Goal: Task Accomplishment & Management: Manage account settings

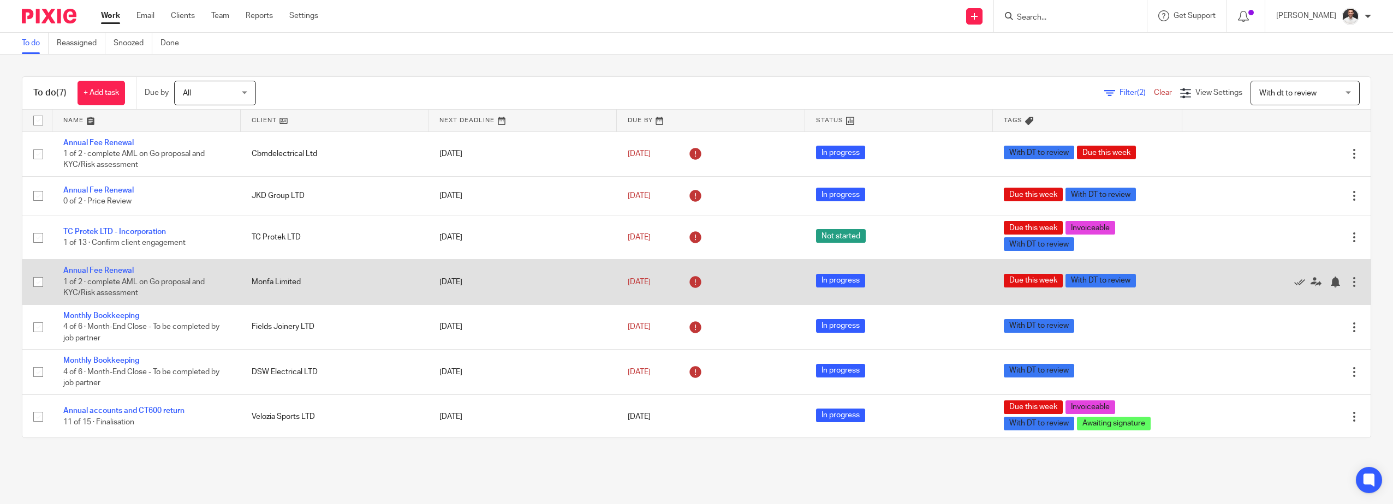
scroll to position [1, 0]
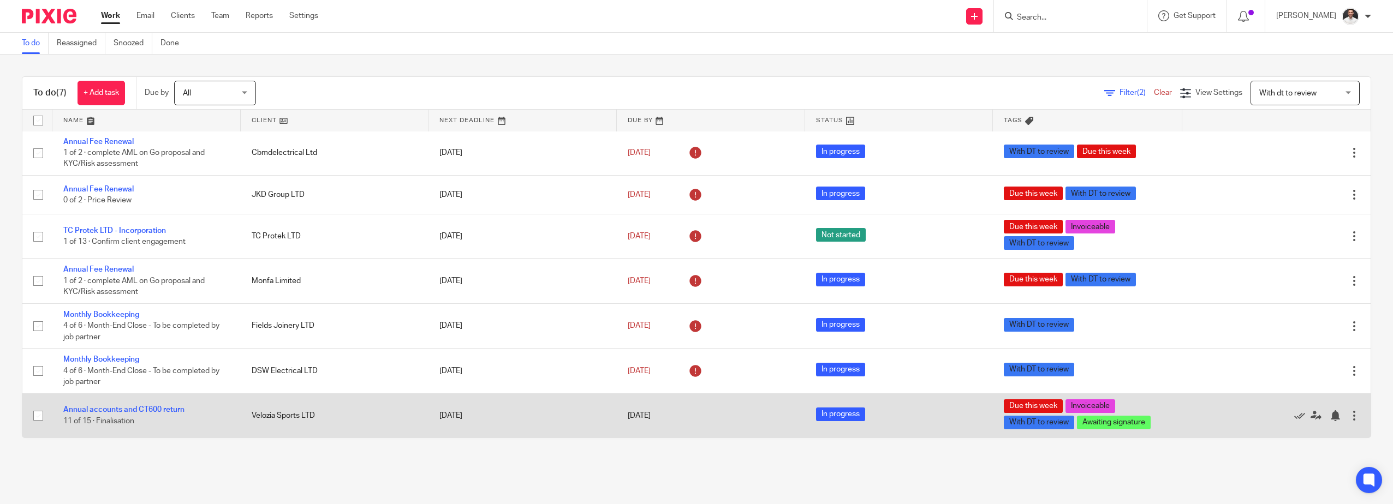
click at [38, 417] on input "checkbox" at bounding box center [38, 416] width 21 height 21
checkbox input "true"
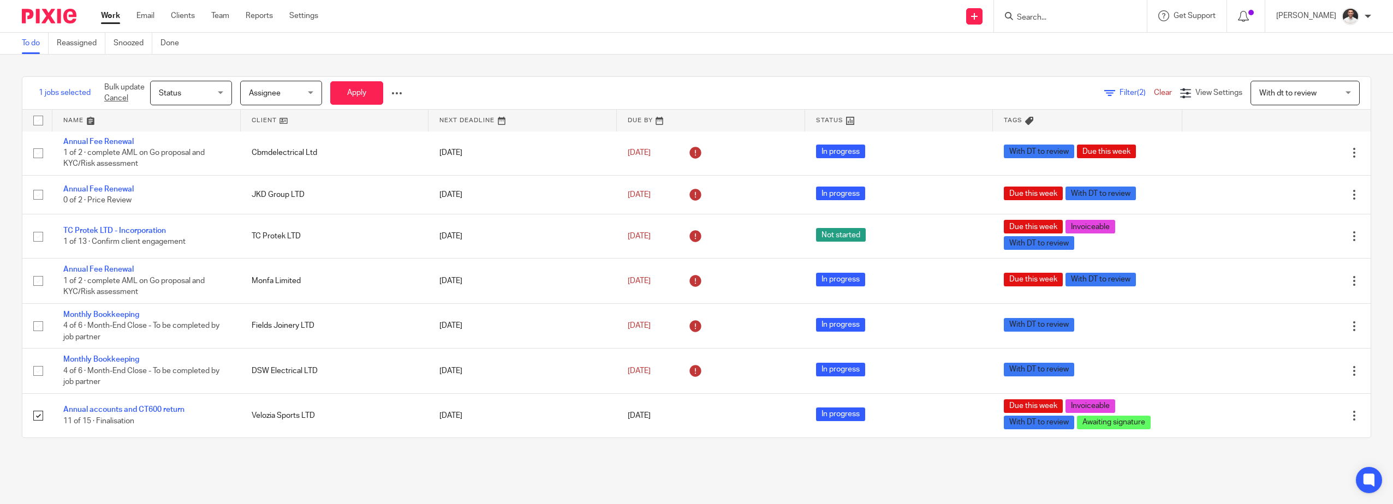
click at [414, 95] on div "1 jobs selected Bulk update Cancel Status Status Status Not started In progress…" at bounding box center [224, 93] width 405 height 32
click at [402, 93] on div at bounding box center [396, 93] width 11 height 11
click at [383, 114] on span "Update Tags" at bounding box center [379, 118] width 41 height 8
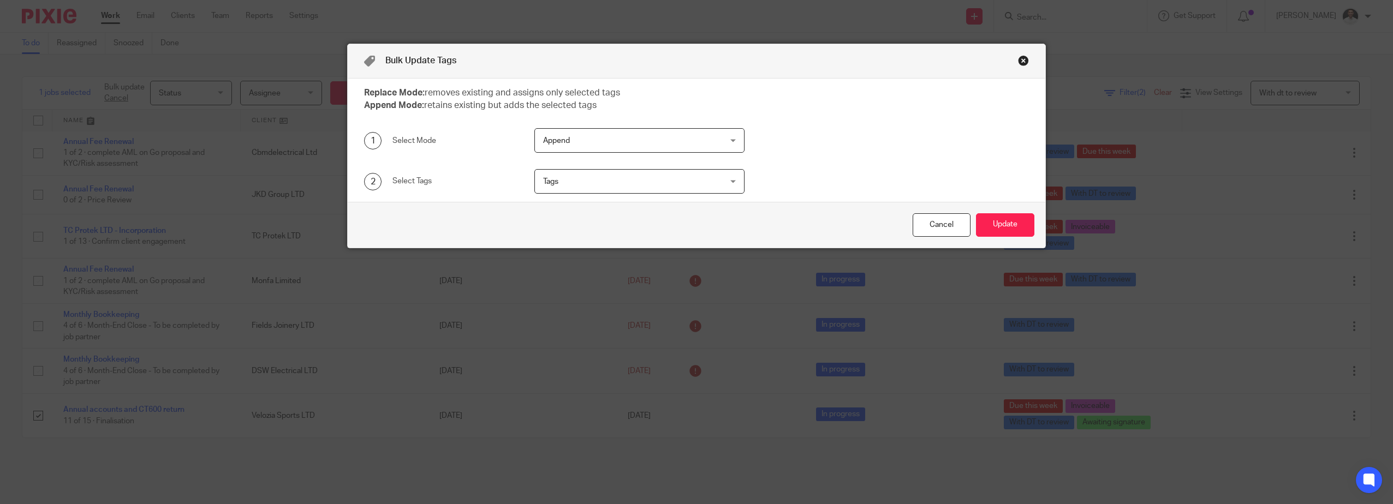
click at [650, 139] on span "Append" at bounding box center [623, 140] width 161 height 23
click at [650, 139] on div "Append Append" at bounding box center [639, 140] width 210 height 25
click at [629, 180] on span "Tags" at bounding box center [623, 181] width 161 height 23
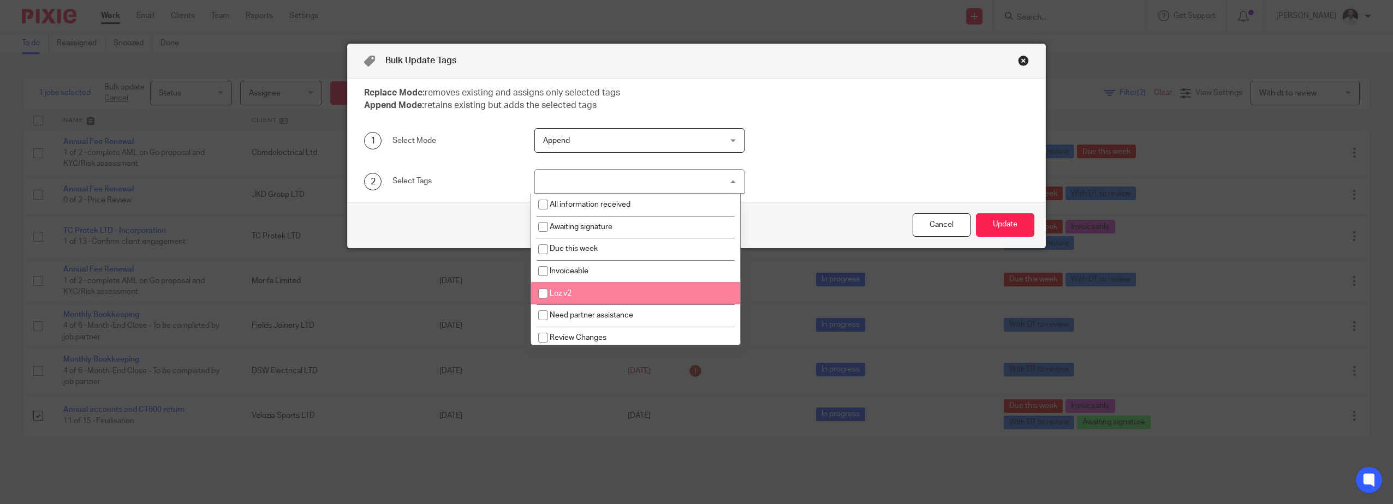
scroll to position [92, 0]
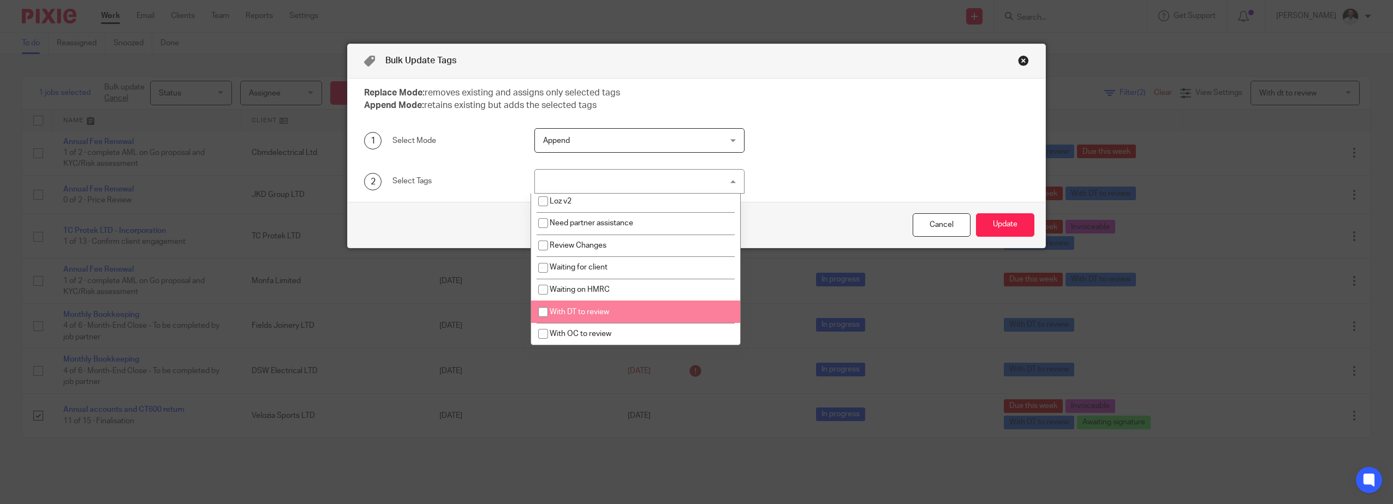
click at [588, 306] on li "With DT to review" at bounding box center [635, 312] width 209 height 22
checkbox input "true"
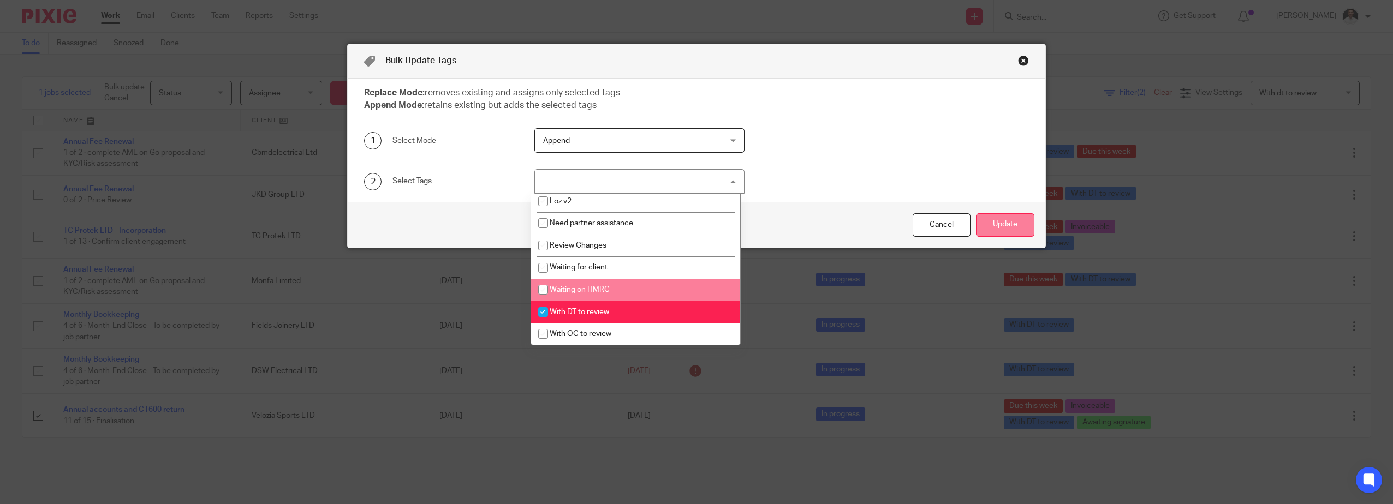
click at [999, 224] on button "Update" at bounding box center [1005, 224] width 58 height 23
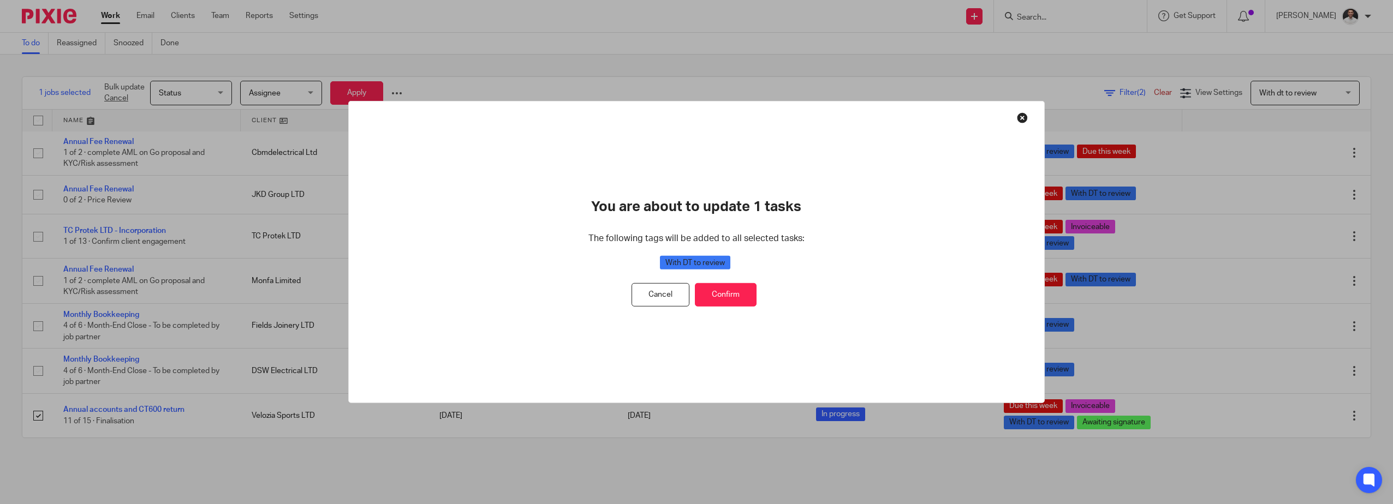
click at [655, 294] on button "Cancel" at bounding box center [661, 294] width 58 height 23
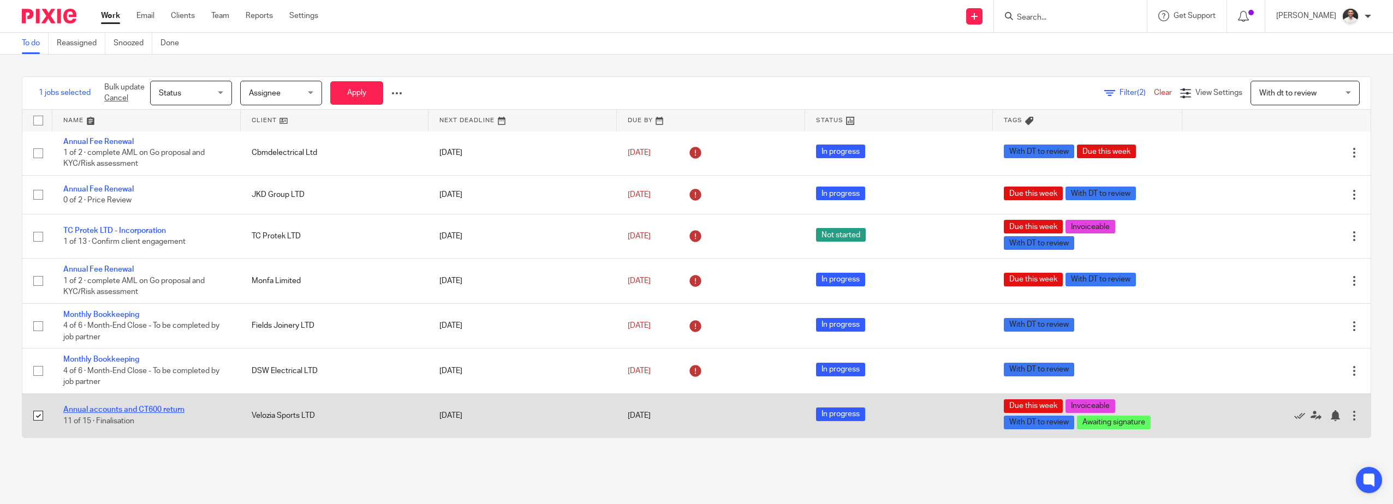
click at [134, 408] on link "Annual accounts and CT600 return" at bounding box center [123, 410] width 121 height 8
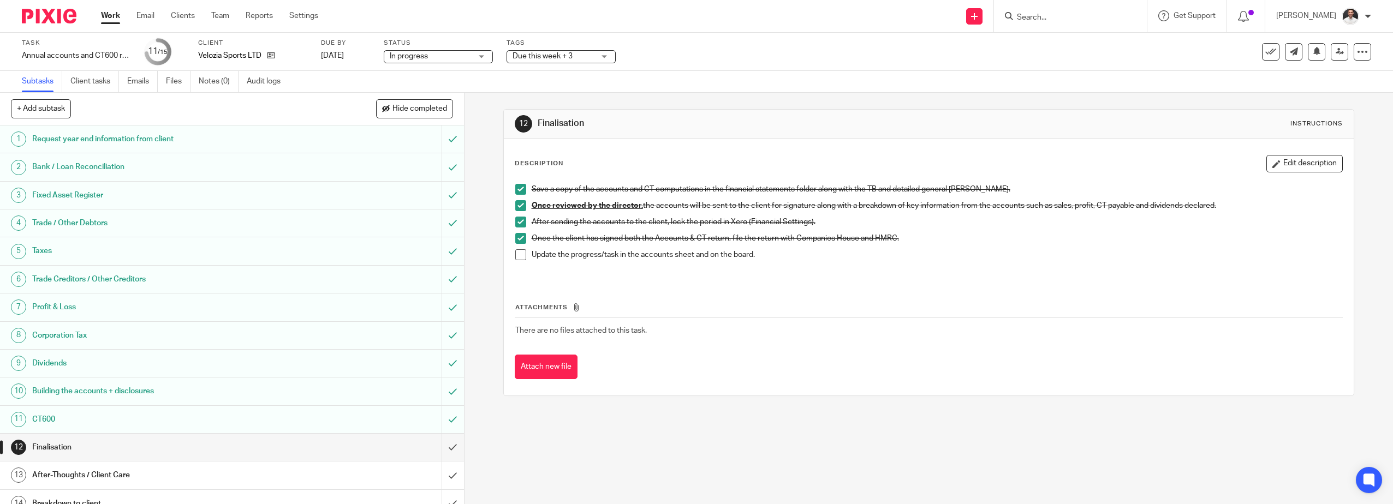
click at [560, 53] on span "Due this week + 3" at bounding box center [543, 56] width 60 height 8
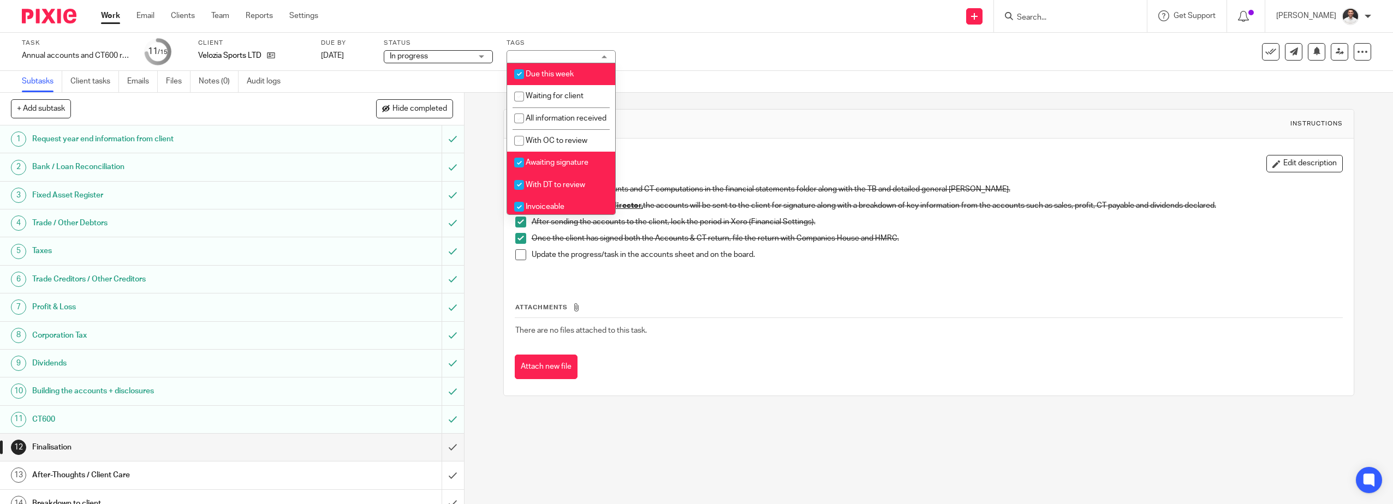
click at [519, 194] on input "checkbox" at bounding box center [519, 185] width 21 height 21
checkbox input "false"
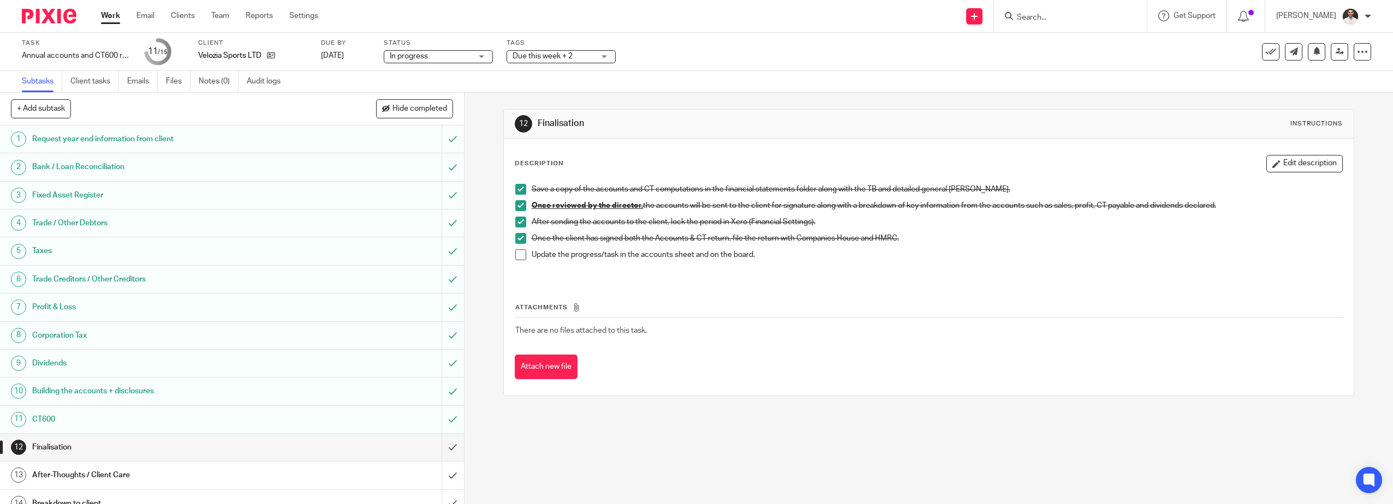
click at [693, 71] on div "Task Annual accounts and CT600 return Save Annual accounts and CT600 return 11 …" at bounding box center [696, 63] width 1393 height 60
click at [67, 21] on img at bounding box center [49, 16] width 55 height 15
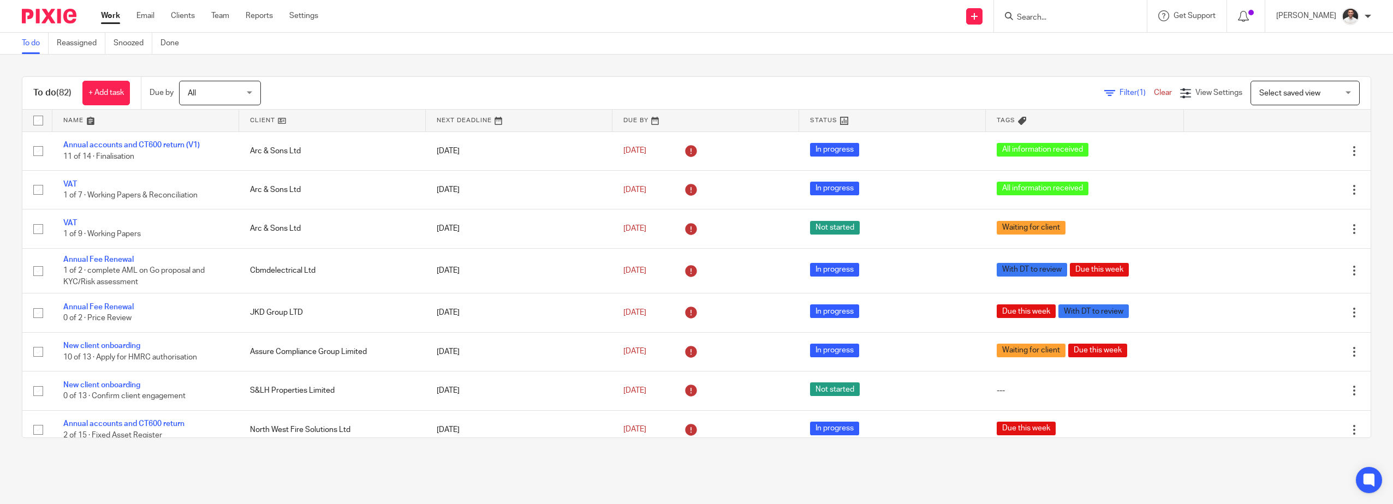
click at [1077, 20] on input "Search" at bounding box center [1065, 18] width 98 height 10
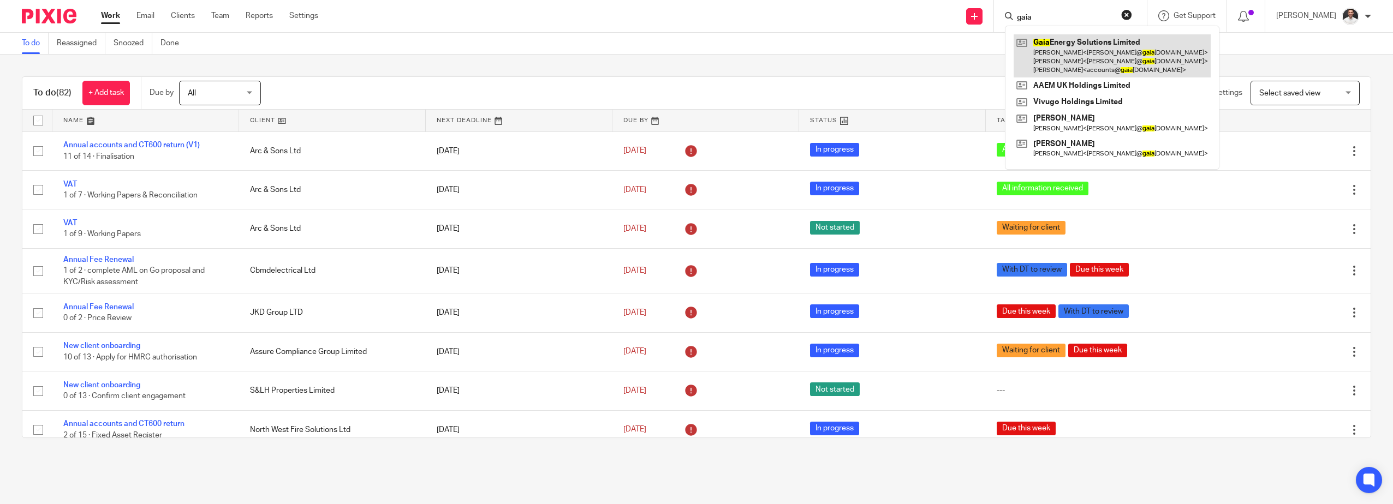
type input "gaia"
click at [1125, 56] on link at bounding box center [1112, 55] width 197 height 43
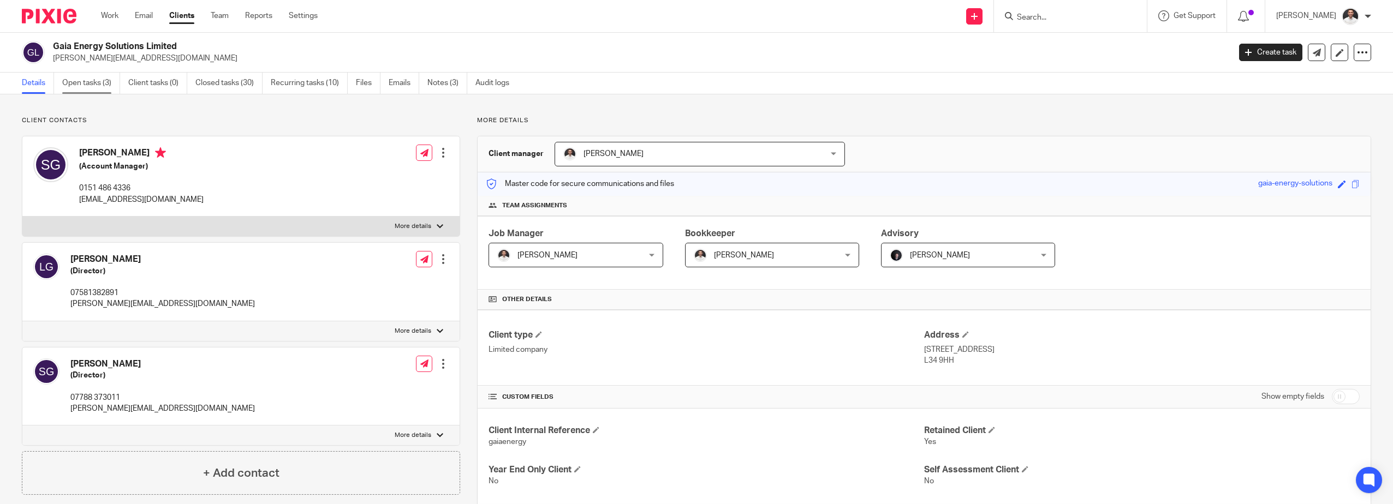
click at [87, 78] on link "Open tasks (3)" at bounding box center [91, 83] width 58 height 21
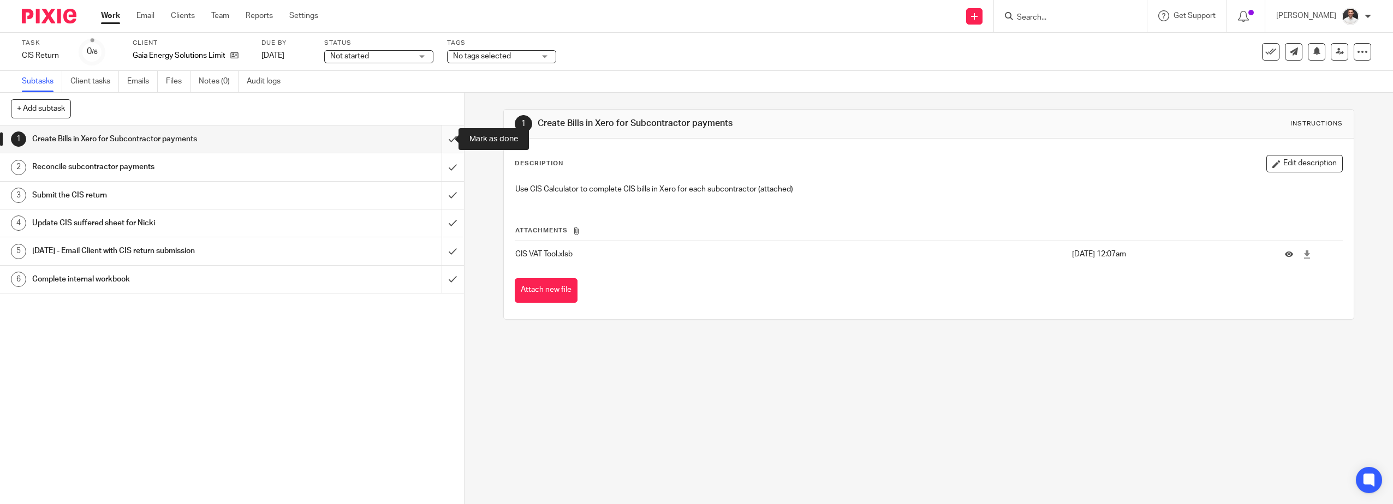
click at [444, 139] on input "submit" at bounding box center [232, 139] width 464 height 27
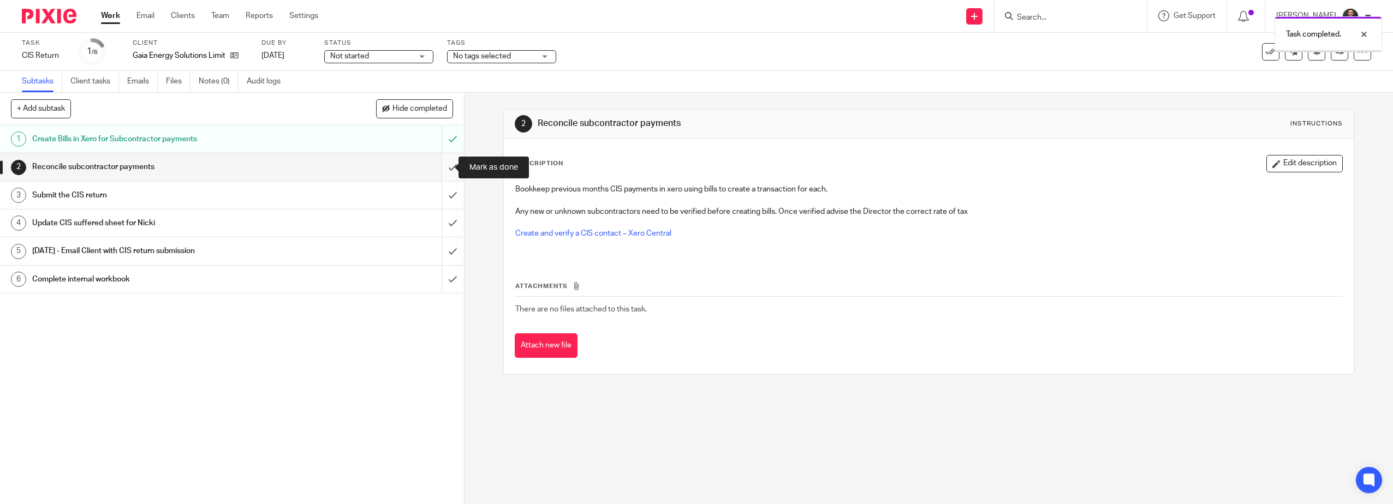
click at [438, 165] on input "submit" at bounding box center [232, 166] width 464 height 27
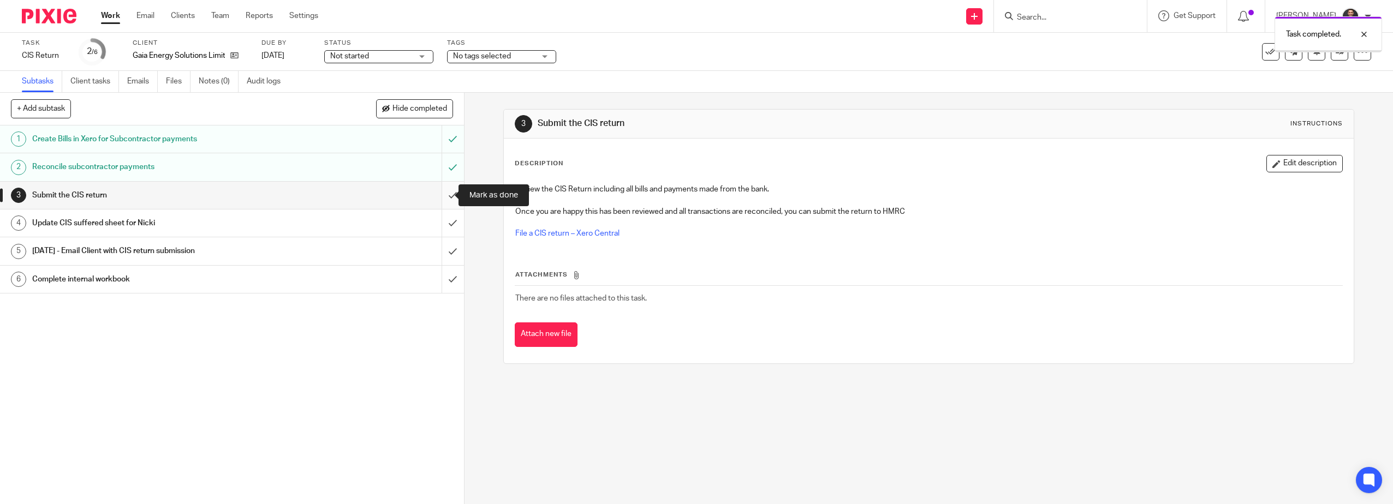
click at [447, 198] on input "submit" at bounding box center [232, 195] width 464 height 27
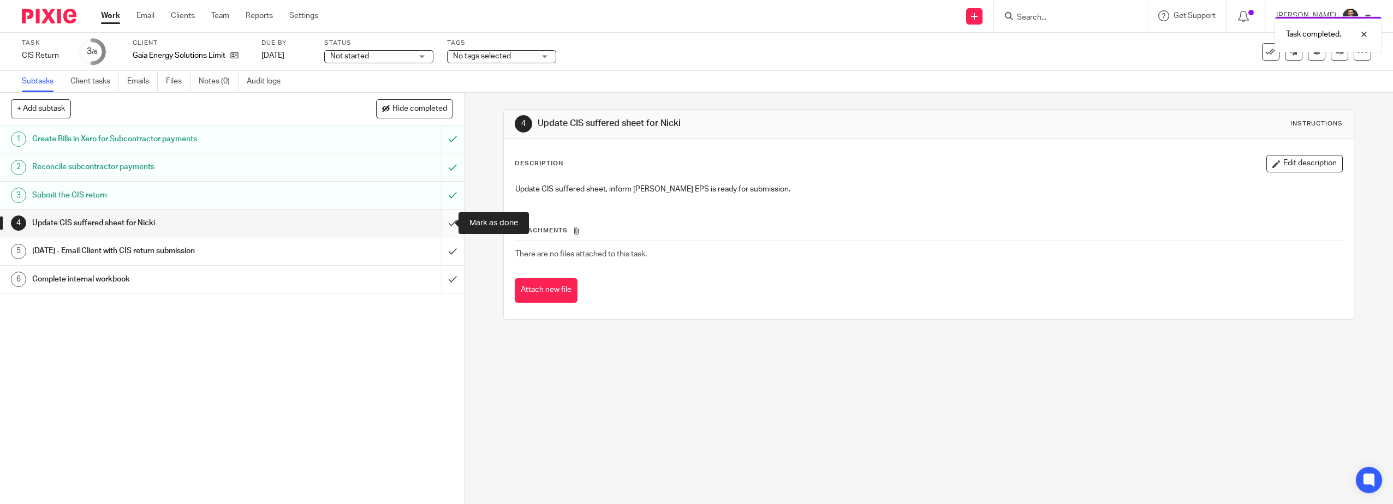
click at [442, 219] on input "submit" at bounding box center [232, 223] width 464 height 27
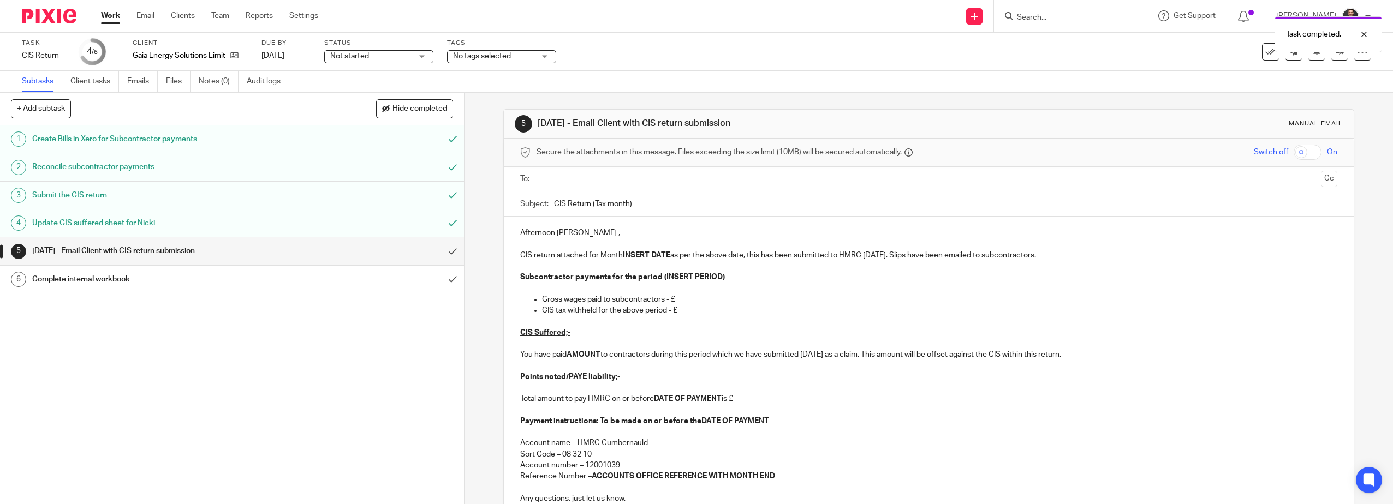
scroll to position [161, 0]
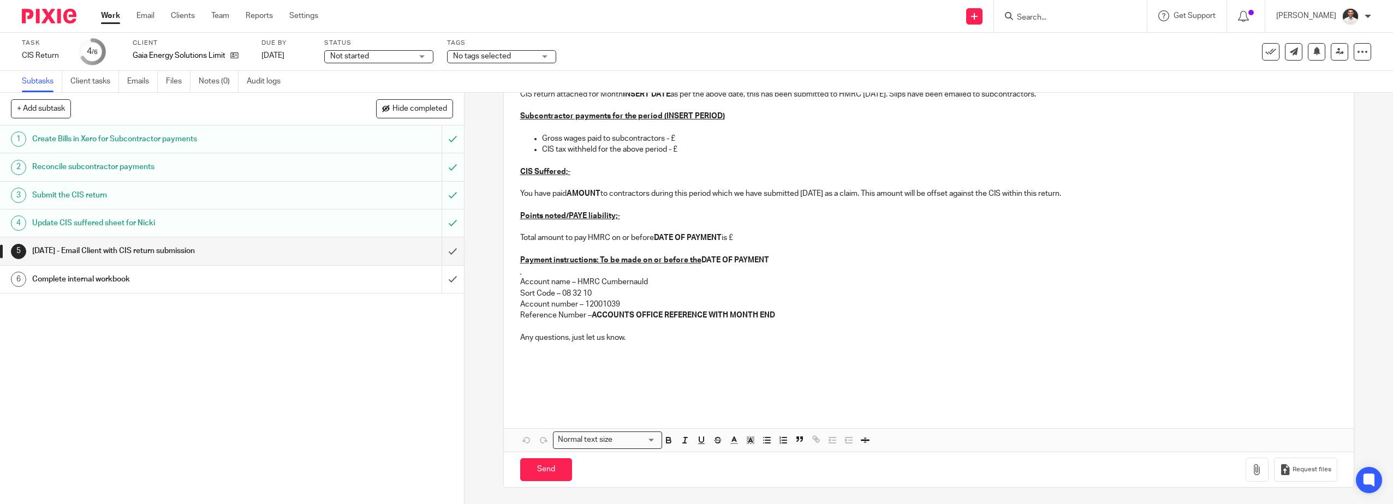
click at [621, 338] on p "Any questions, just let us know." at bounding box center [929, 337] width 818 height 11
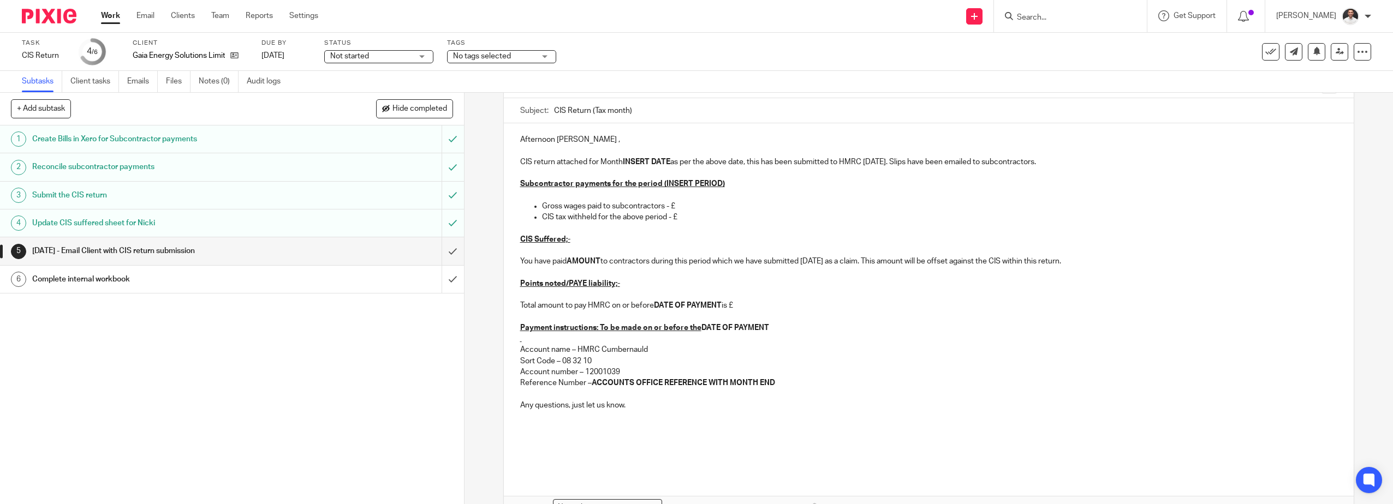
scroll to position [0, 0]
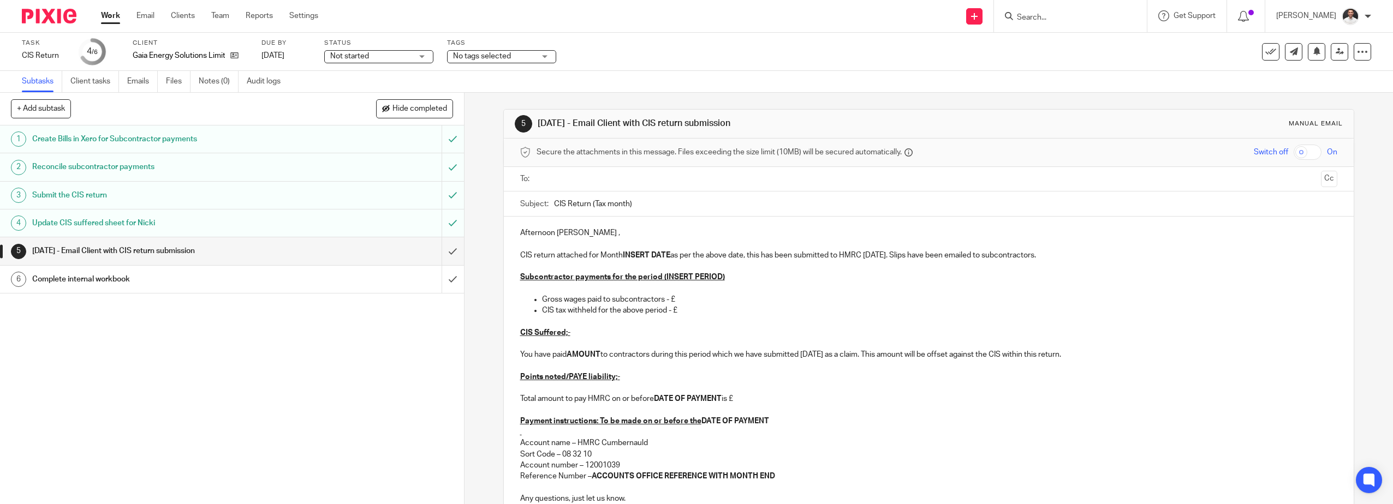
click at [520, 235] on p "Afternoon Stephanie ," at bounding box center [929, 233] width 818 height 11
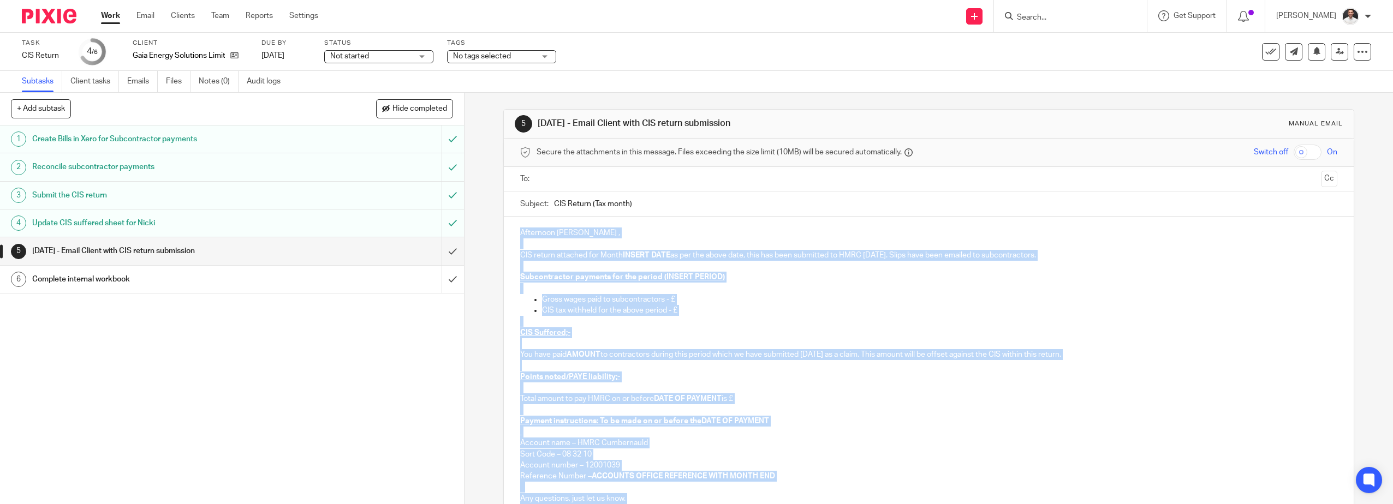
scroll to position [161, 0]
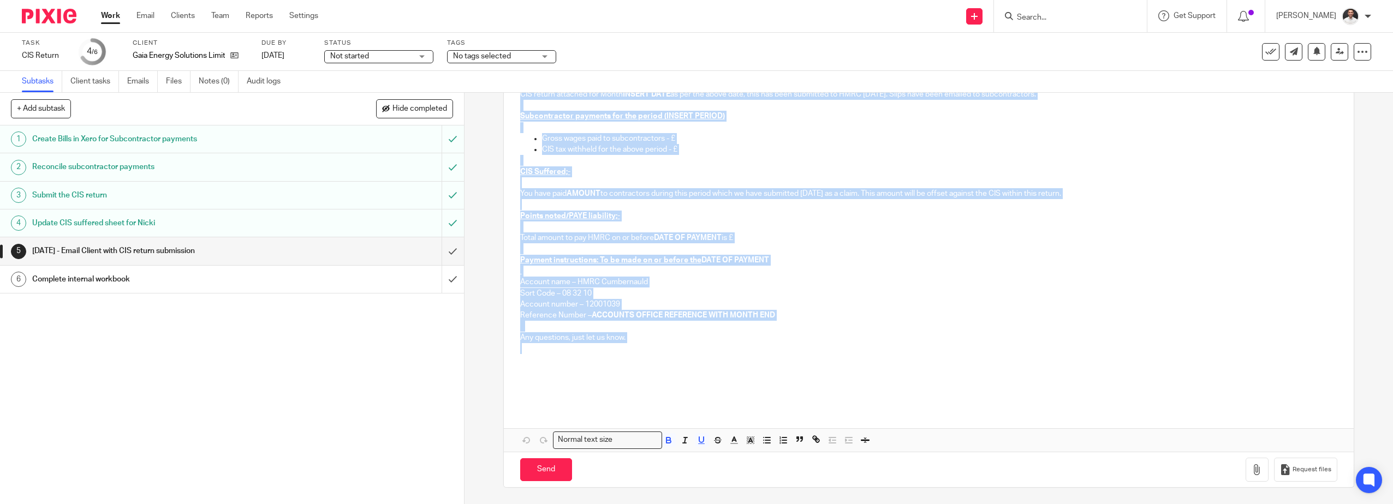
drag, startPoint x: 517, startPoint y: 233, endPoint x: 785, endPoint y: 345, distance: 290.0
click at [785, 345] on div "Afternoon Stephanie , CIS return attached for Month INSERT DATE as per the abov…" at bounding box center [929, 231] width 851 height 351
paste div
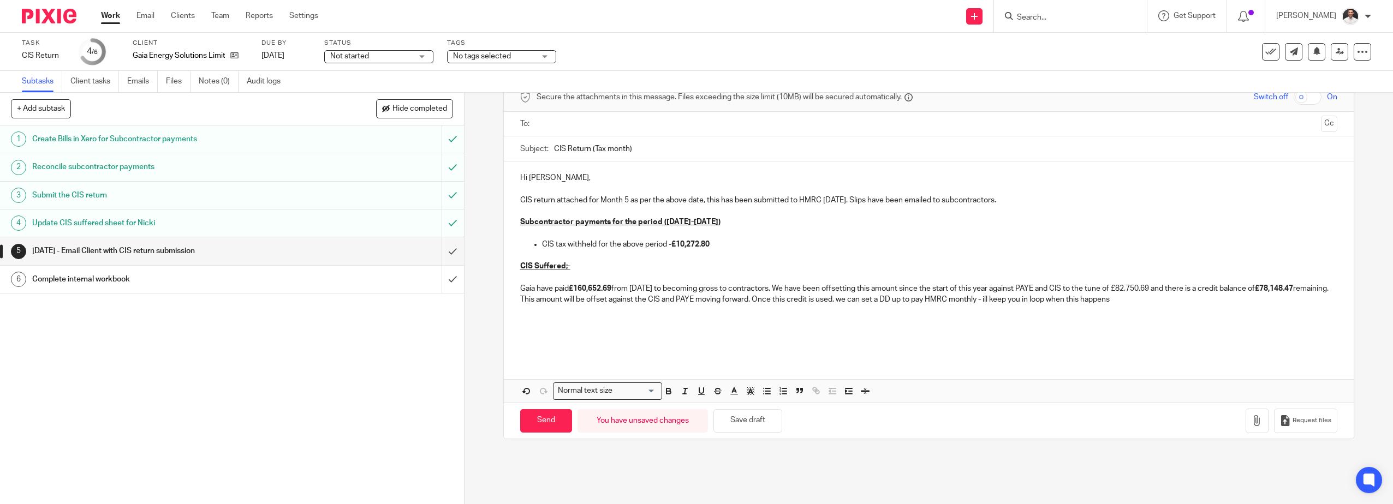
scroll to position [0, 0]
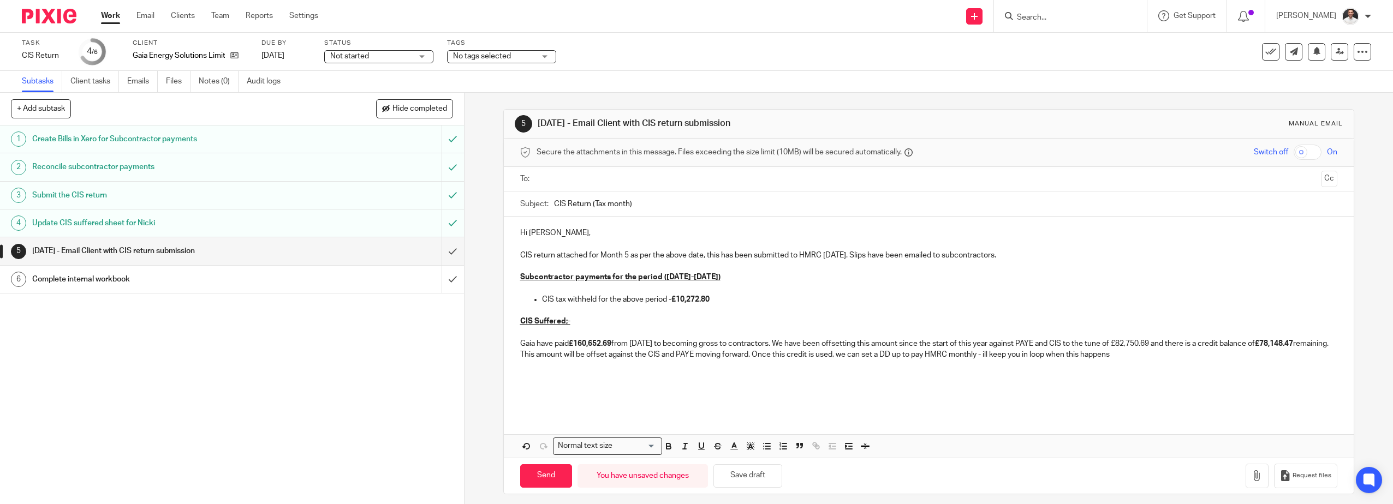
click at [622, 254] on p "CIS return attached for Month 5 as per the above date, this has been submitted …" at bounding box center [929, 255] width 818 height 11
click at [674, 275] on u "Subcontractor payments for the period (06/08/25-05/09/2025)" at bounding box center [620, 278] width 200 height 8
drag, startPoint x: 682, startPoint y: 275, endPoint x: 685, endPoint y: 281, distance: 6.8
click at [682, 276] on u "Subcontractor payments for the period (06/08/25-05/09/2025)" at bounding box center [620, 278] width 200 height 8
click at [717, 277] on u "Subcontractor payments for the period (06/09/25-05/09/2025)" at bounding box center [631, 278] width 223 height 8
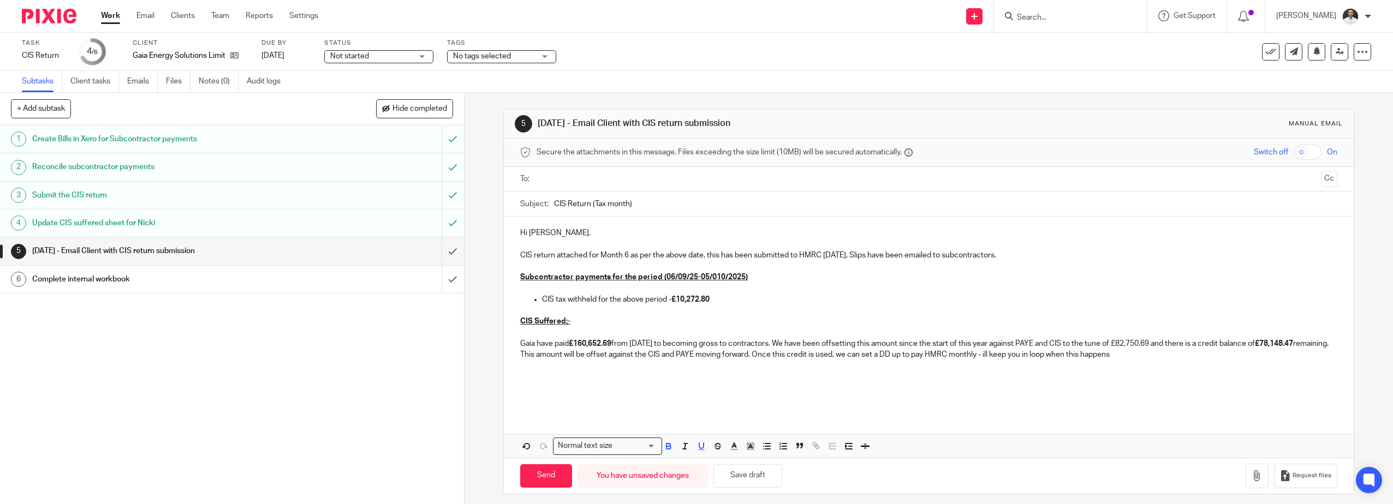
click at [712, 279] on u "Subcontractor payments for the period (06/09/25-05/010/2025)" at bounding box center [634, 278] width 228 height 8
click at [619, 206] on input "CIS Return (Tax month)" at bounding box center [946, 204] width 784 height 25
drag, startPoint x: 590, startPoint y: 207, endPoint x: 632, endPoint y: 206, distance: 42.0
click at [632, 206] on input "CIS Return (Tax month)" at bounding box center [946, 204] width 784 height 25
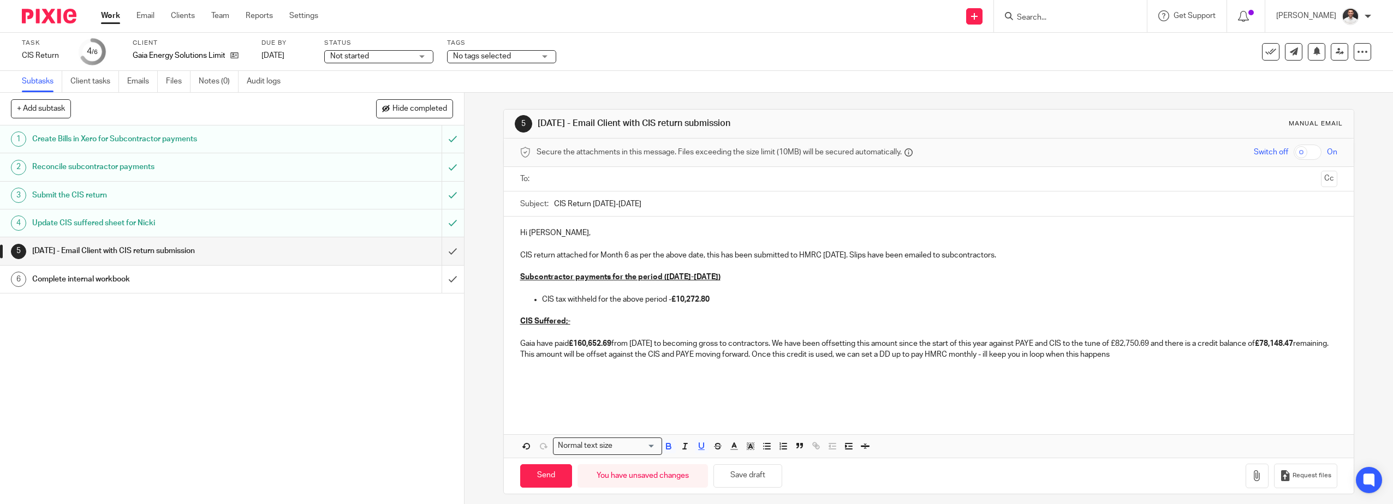
type input "CIS Return 06/09/2025-05/10/2025"
click at [584, 186] on ul at bounding box center [930, 179] width 784 height 18
click at [587, 180] on input "text" at bounding box center [928, 179] width 776 height 13
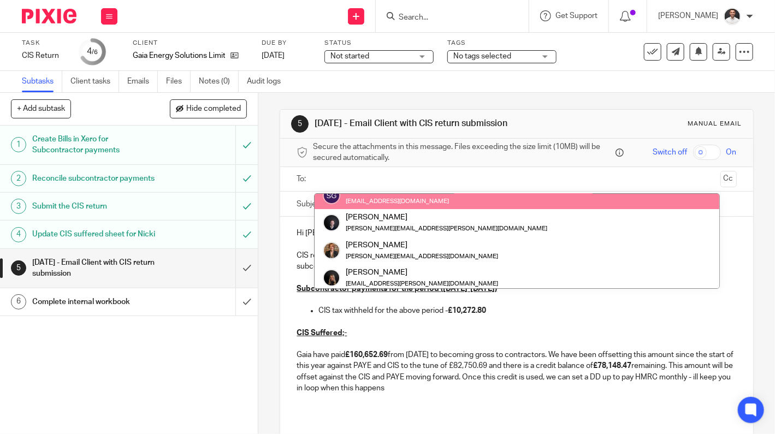
scroll to position [82, 0]
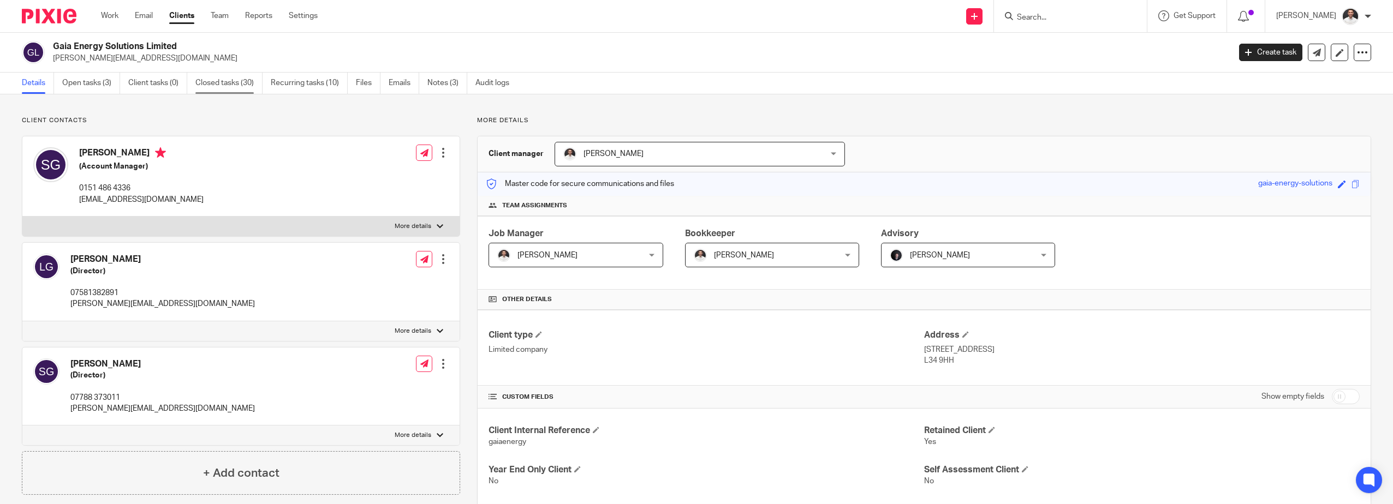
click at [210, 81] on link "Closed tasks (30)" at bounding box center [228, 83] width 67 height 21
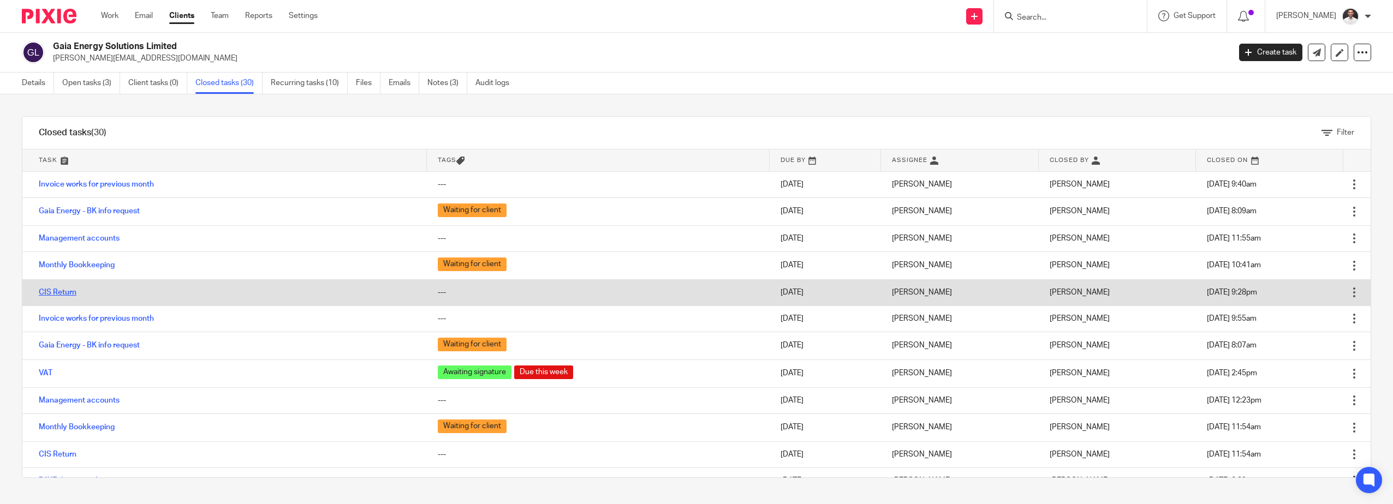
click at [60, 293] on link "CIS Return" at bounding box center [58, 293] width 38 height 8
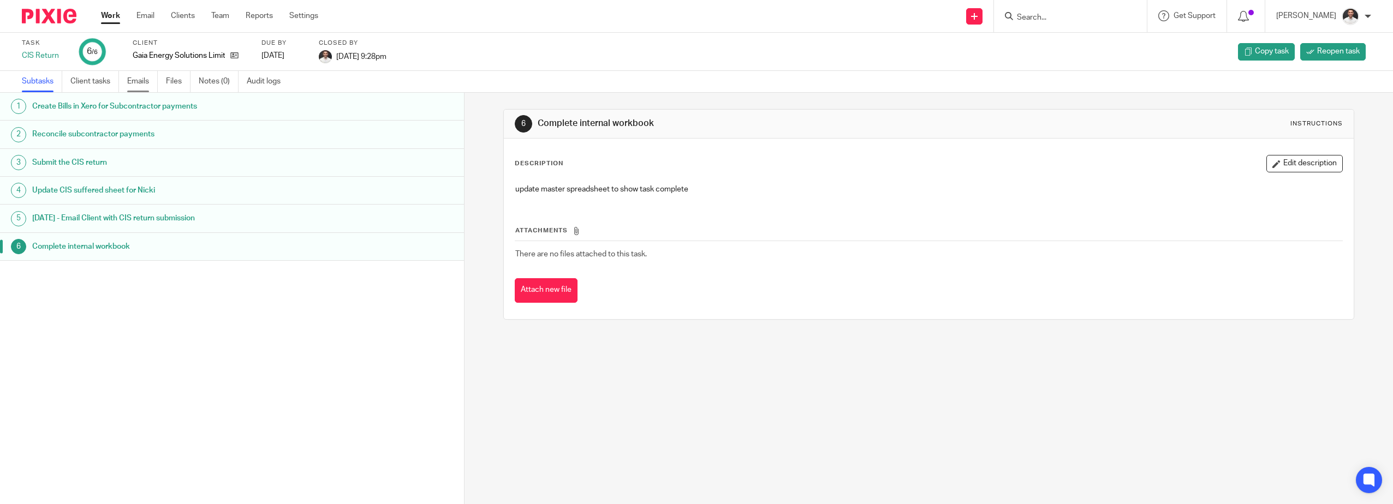
click at [139, 75] on link "Emails" at bounding box center [142, 81] width 31 height 21
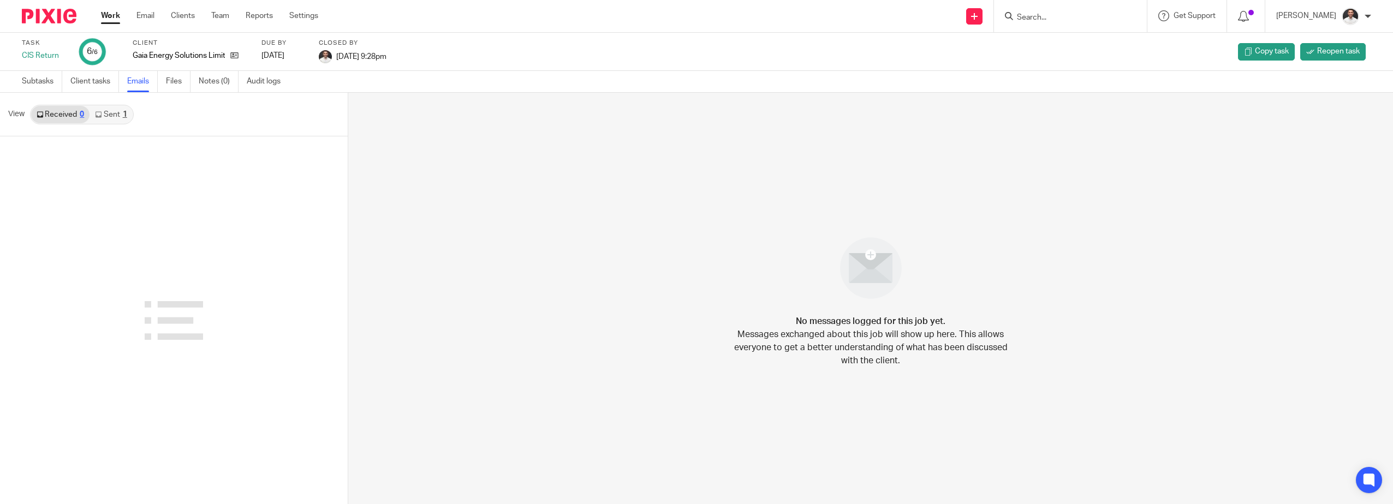
click at [114, 117] on link "Sent 1" at bounding box center [111, 114] width 43 height 17
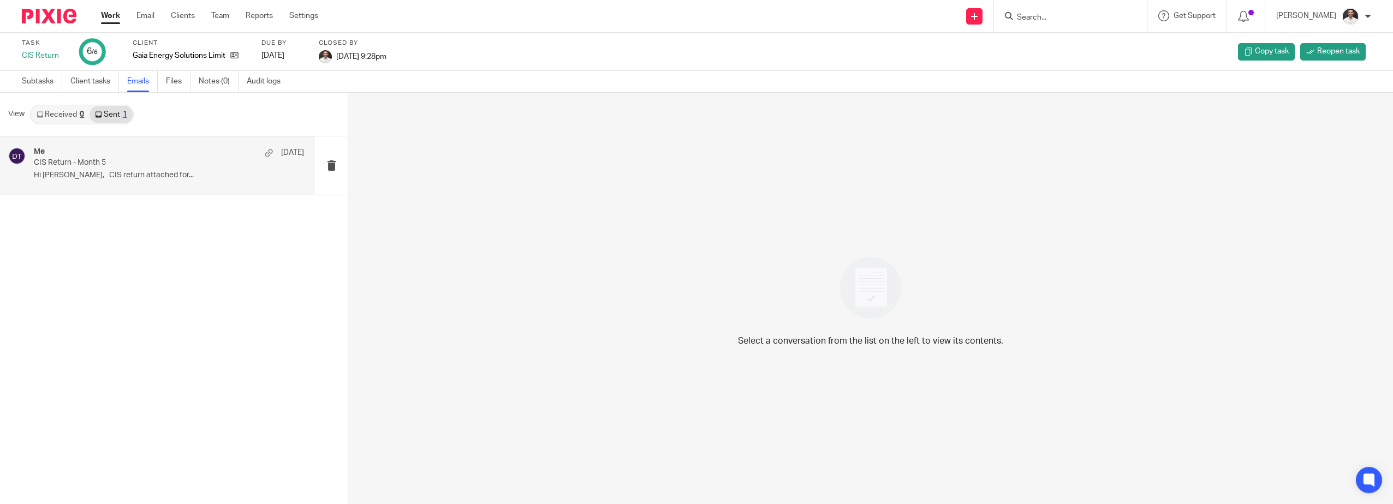
click at [107, 173] on p "Hi [PERSON_NAME], CIS return attached for..." at bounding box center [169, 175] width 270 height 9
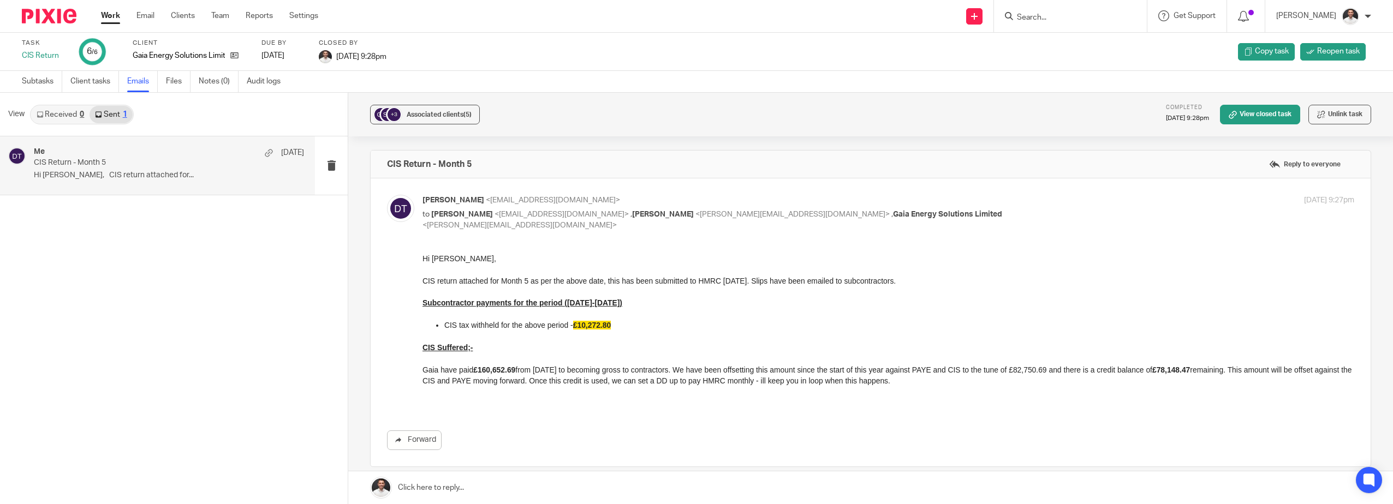
drag, startPoint x: 843, startPoint y: 501, endPoint x: 804, endPoint y: 368, distance: 138.4
click at [922, 383] on p "Gaia have paid £160,652.69 from [DATE] to becoming gross to contractors. We hav…" at bounding box center [889, 375] width 932 height 22
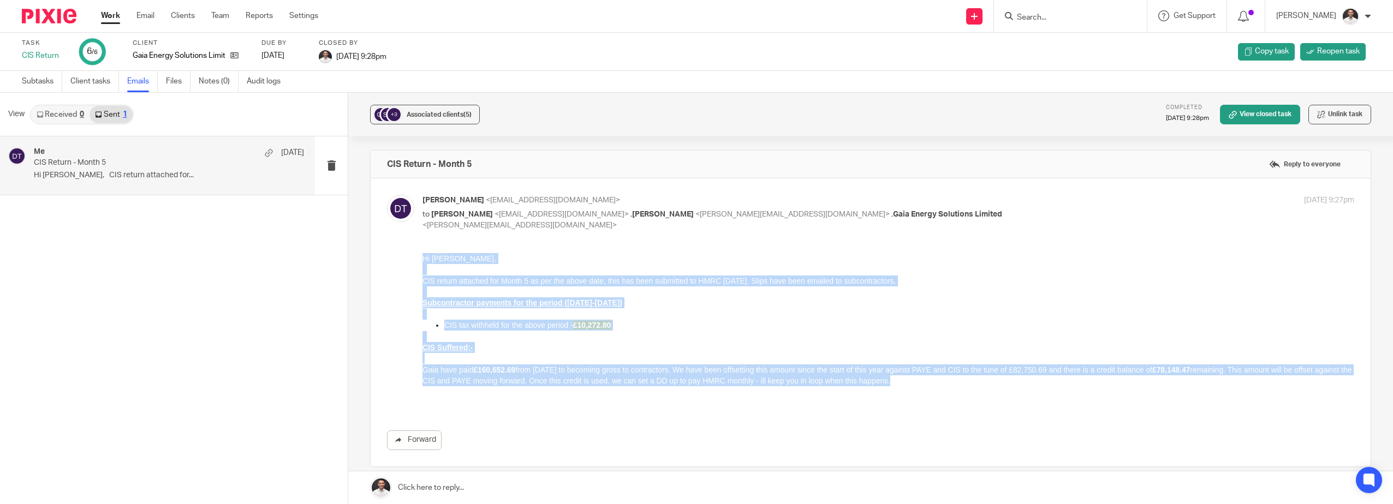
drag, startPoint x: 920, startPoint y: 384, endPoint x: 413, endPoint y: 253, distance: 523.7
click at [423, 253] on html "Hi [PERSON_NAME], CIS return attached for Month 5 as per the above date, this h…" at bounding box center [889, 331] width 932 height 156
copy div "Hi [PERSON_NAME], CIS return attached for Month 5 as per the above date, this h…"
